Goal: Check status: Check status

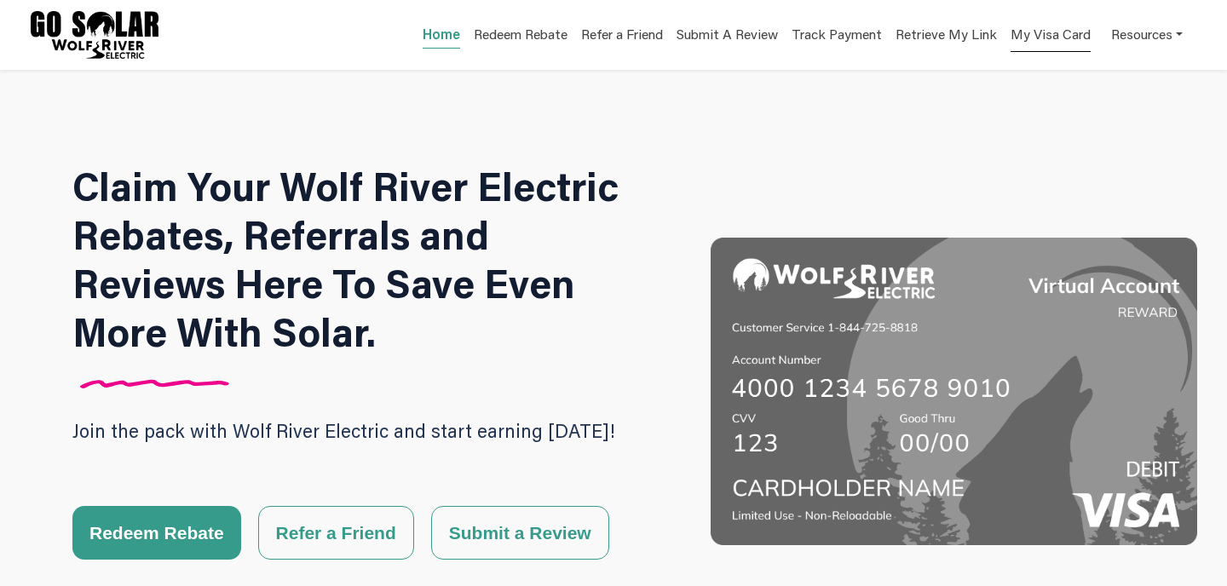
click at [1048, 39] on link "My Visa Card" at bounding box center [1051, 34] width 80 height 35
click at [846, 38] on link "Track Payment" at bounding box center [834, 37] width 96 height 24
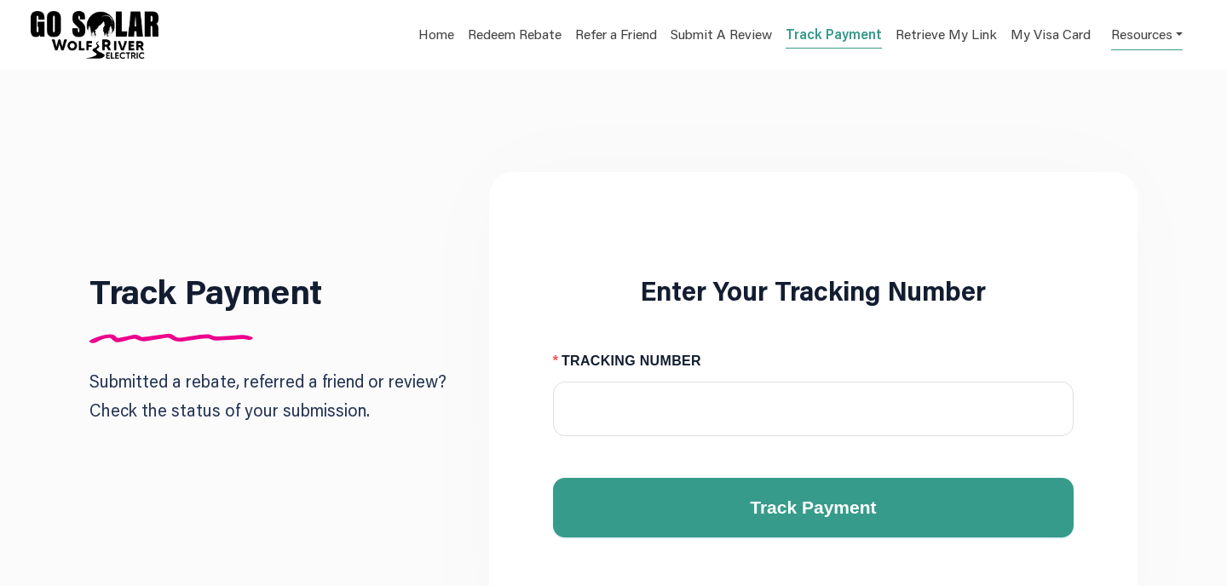
click at [1153, 32] on link "Resources" at bounding box center [1147, 33] width 72 height 33
click at [829, 137] on div "Track Payment Submitted a rebate, referred a friend or review? Check the status…" at bounding box center [613, 374] width 1227 height 608
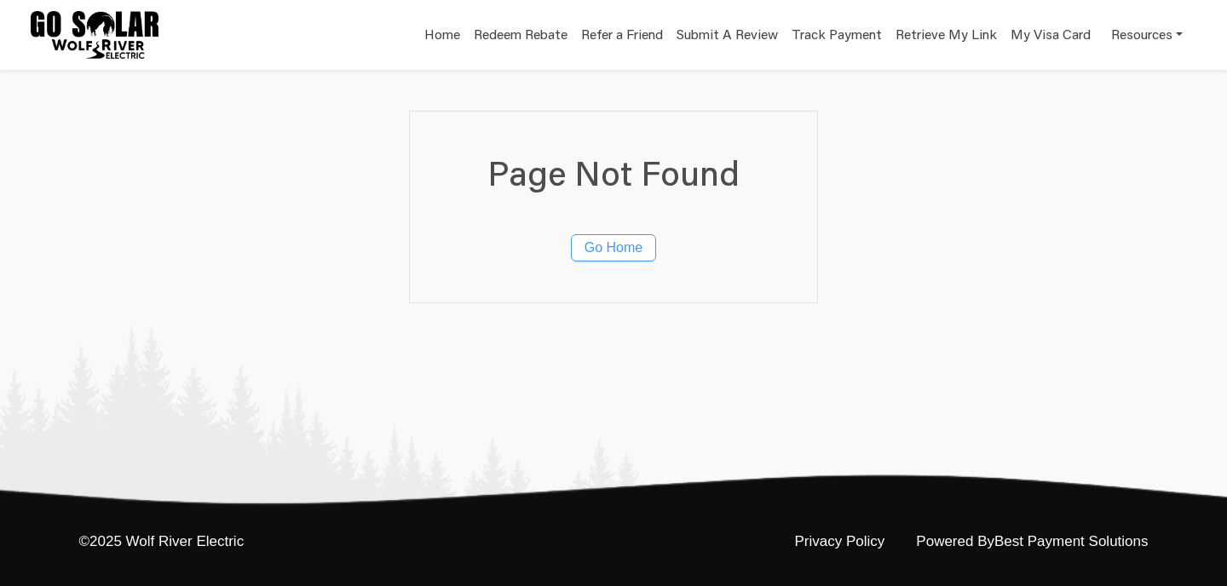
click at [620, 238] on span "Go Home" at bounding box center [614, 248] width 58 height 20
